Goal: Task Accomplishment & Management: Use online tool/utility

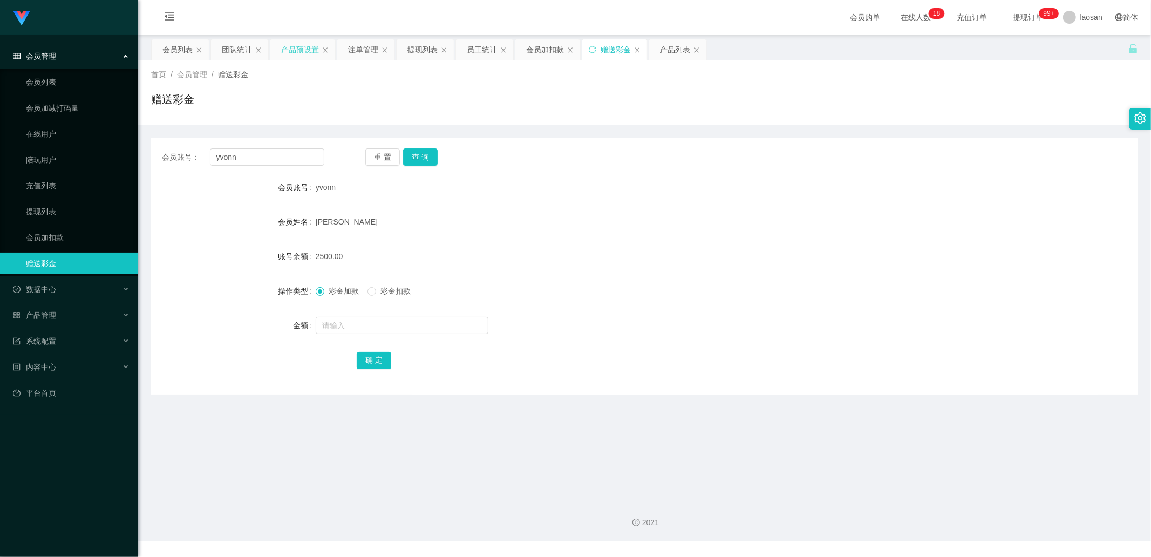
click at [306, 49] on div "产品预设置" at bounding box center [300, 49] width 38 height 21
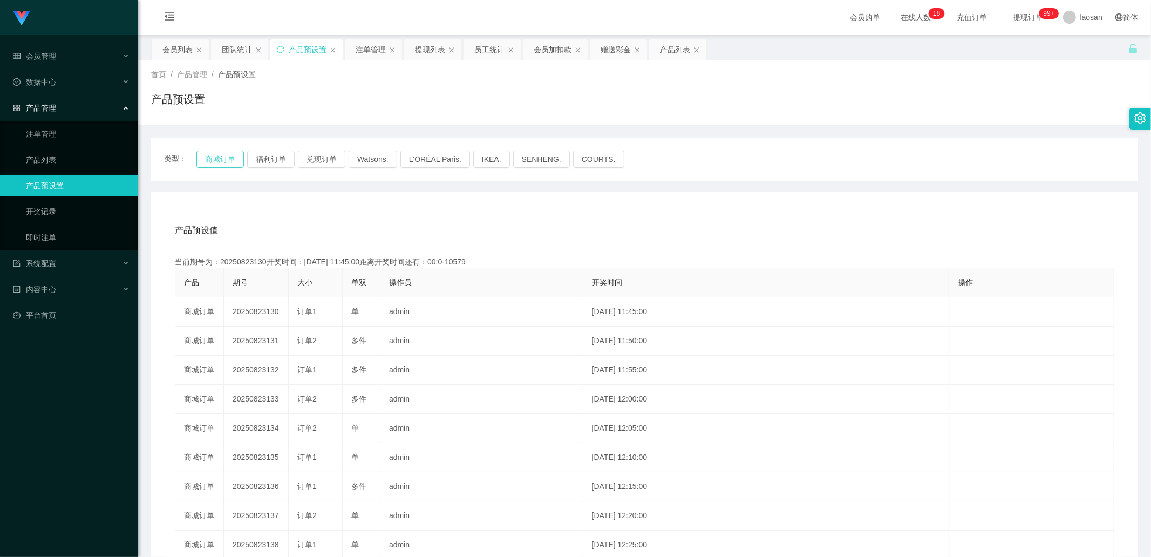
click at [217, 161] on button "商城订单" at bounding box center [219, 159] width 47 height 17
click at [274, 152] on button "福利订单" at bounding box center [270, 159] width 47 height 17
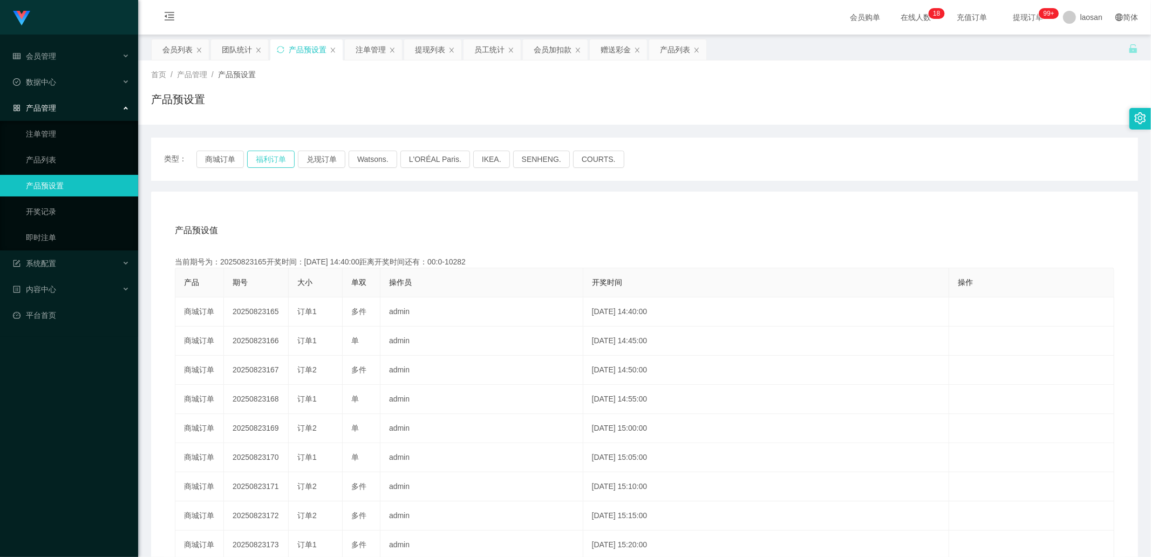
click at [274, 152] on button "福利订单" at bounding box center [270, 159] width 47 height 17
click at [265, 158] on button "福利订单" at bounding box center [270, 159] width 47 height 17
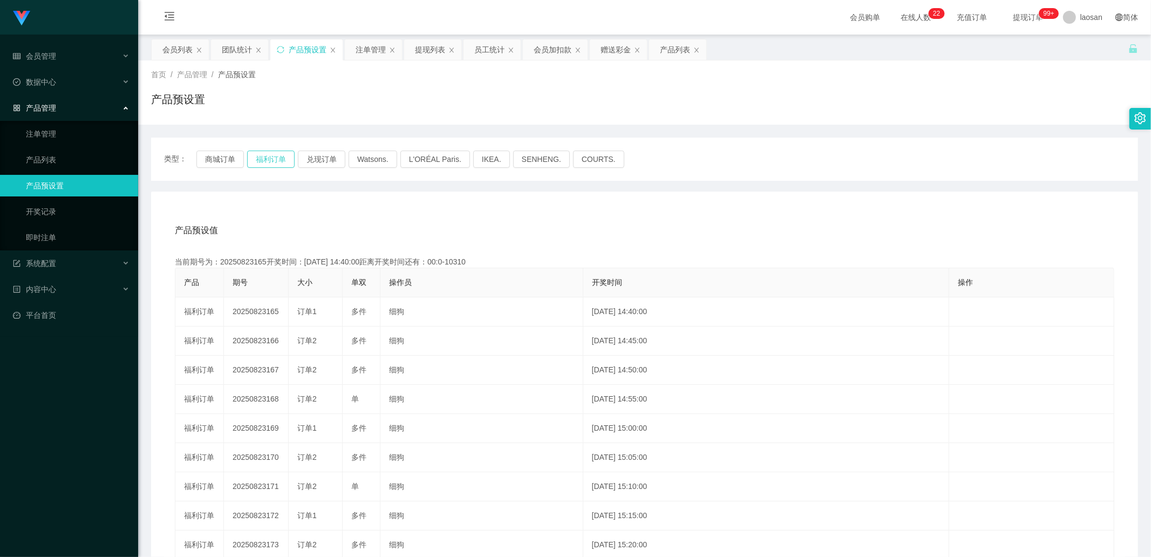
click at [265, 158] on button "福利订单" at bounding box center [270, 159] width 47 height 17
click at [73, 137] on link "注单管理" at bounding box center [78, 134] width 104 height 22
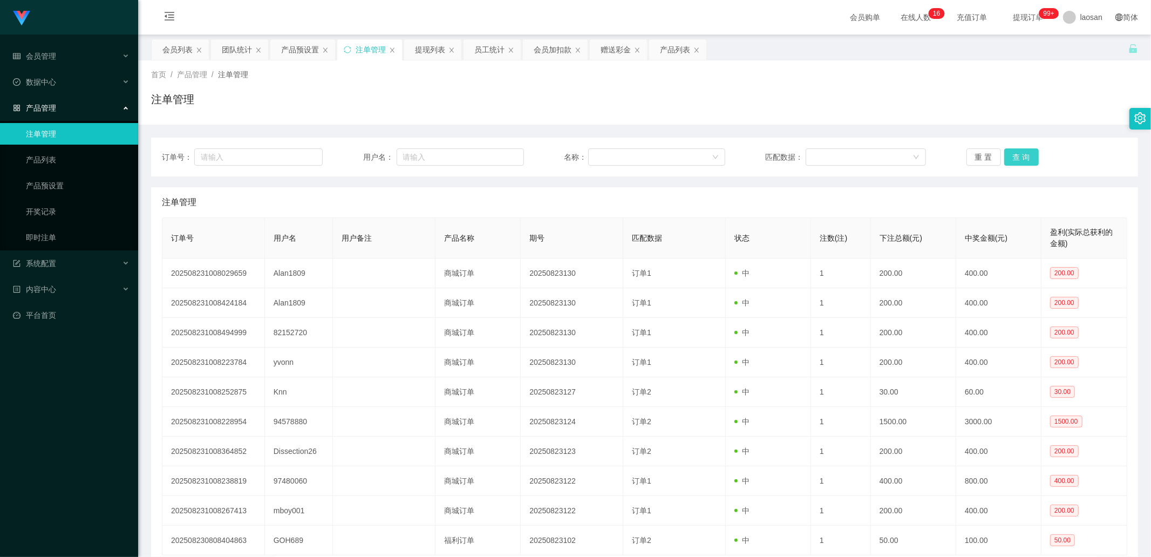
click at [1023, 154] on button "查 询" at bounding box center [1021, 156] width 35 height 17
click at [1024, 155] on div "重 置 查 询" at bounding box center [1047, 156] width 161 height 17
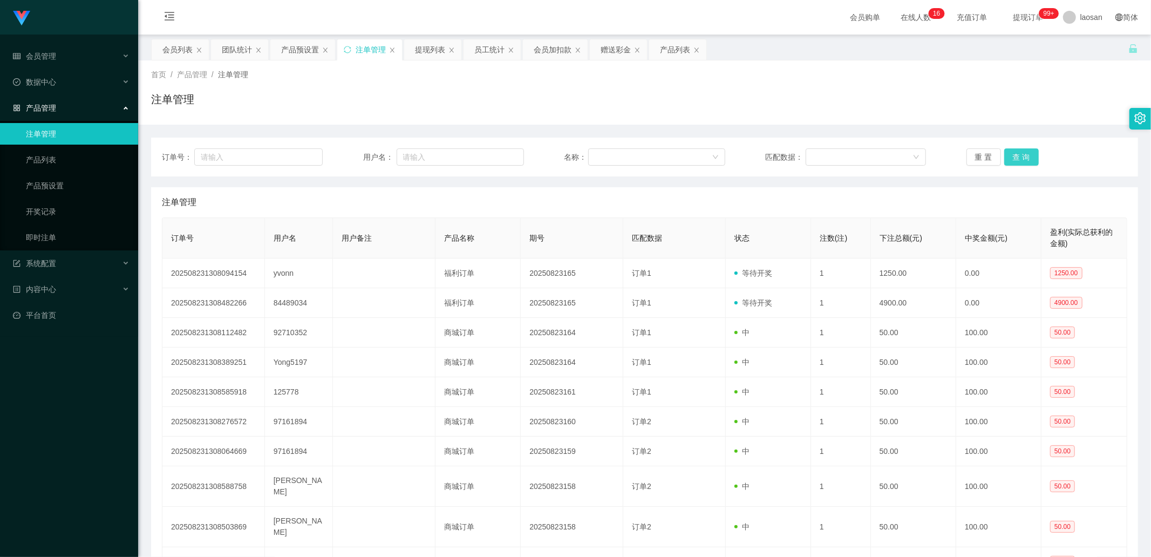
click at [1024, 155] on button "查 询" at bounding box center [1021, 156] width 35 height 17
click at [1024, 155] on div "重 置 查 询" at bounding box center [1047, 156] width 161 height 17
click at [1024, 155] on button "查 询" at bounding box center [1021, 156] width 35 height 17
click at [1017, 152] on button "查 询" at bounding box center [1021, 156] width 35 height 17
click at [1017, 152] on div "重 置 查 询" at bounding box center [1047, 156] width 161 height 17
